Goal: Task Accomplishment & Management: Use online tool/utility

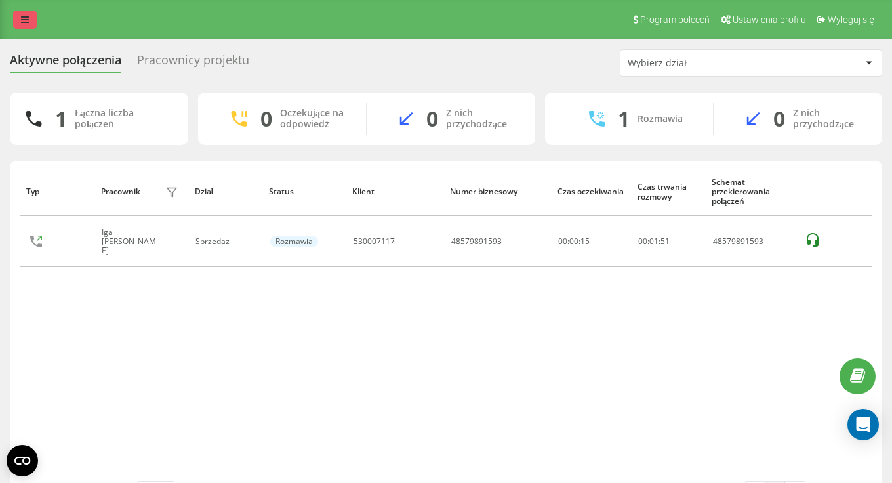
click at [28, 20] on icon at bounding box center [25, 19] width 8 height 9
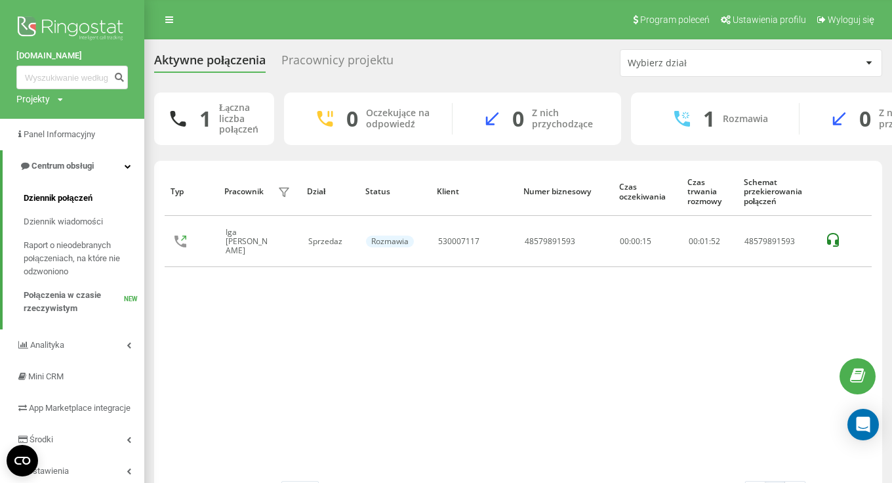
click at [70, 199] on span "Dziennik połączeń" at bounding box center [58, 198] width 69 height 13
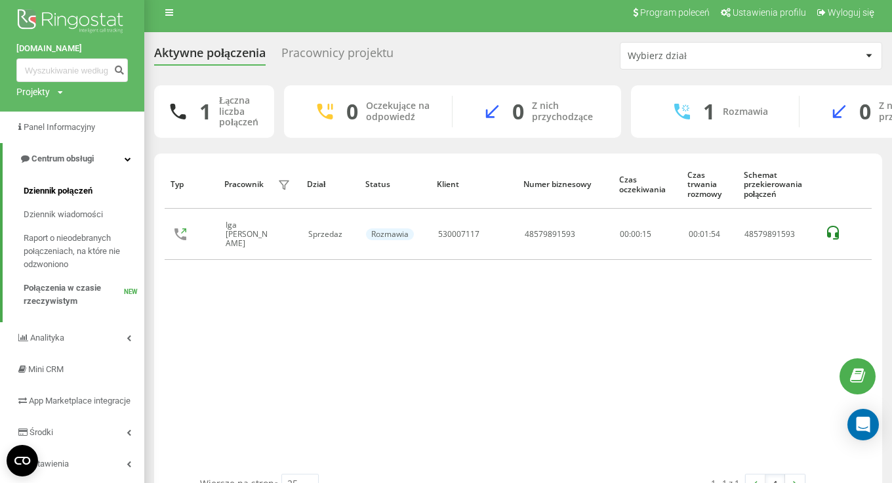
scroll to position [13, 0]
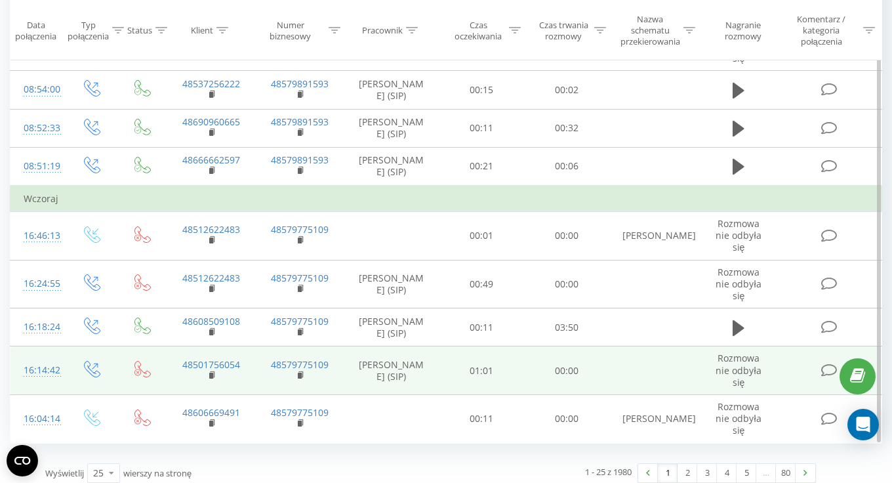
scroll to position [840, 0]
